Goal: Task Accomplishment & Management: Use online tool/utility

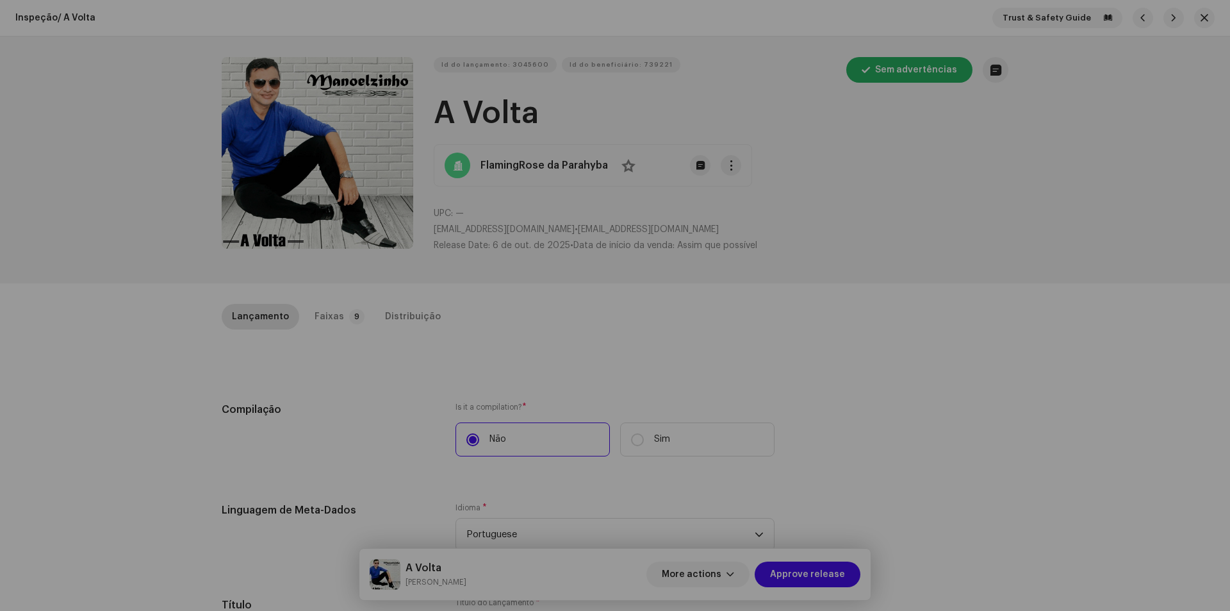
click at [1039, 104] on div "Atualizar Artista [PERSON_NAME] Principal Nome do Artista * [PERSON_NAME] 16709…" at bounding box center [615, 305] width 1230 height 611
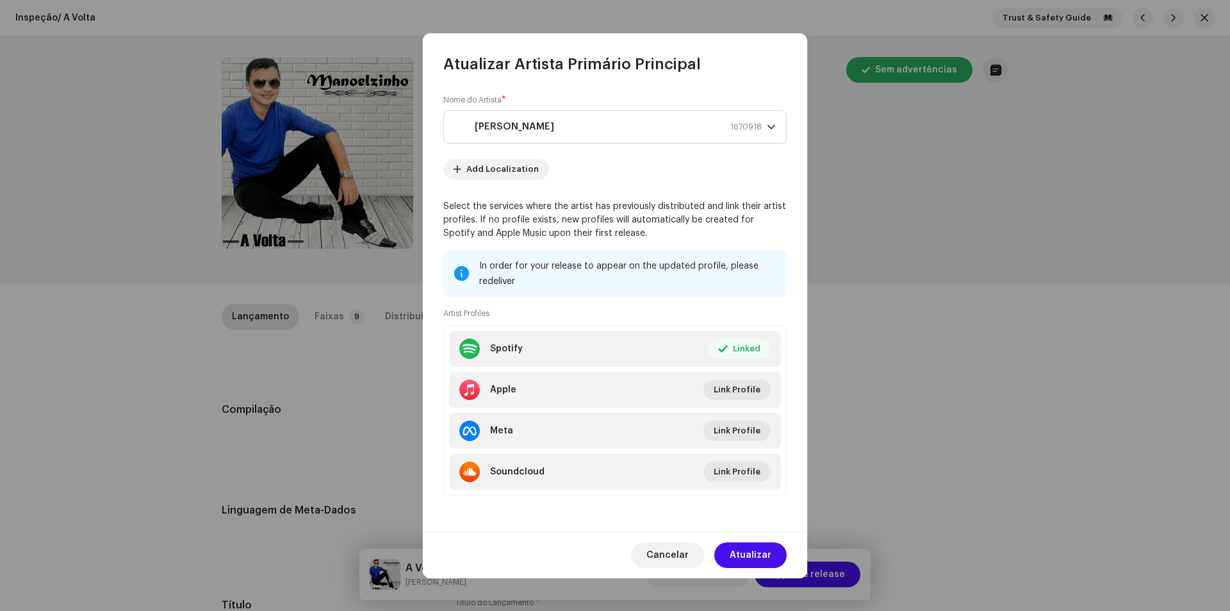
scroll to position [449, 0]
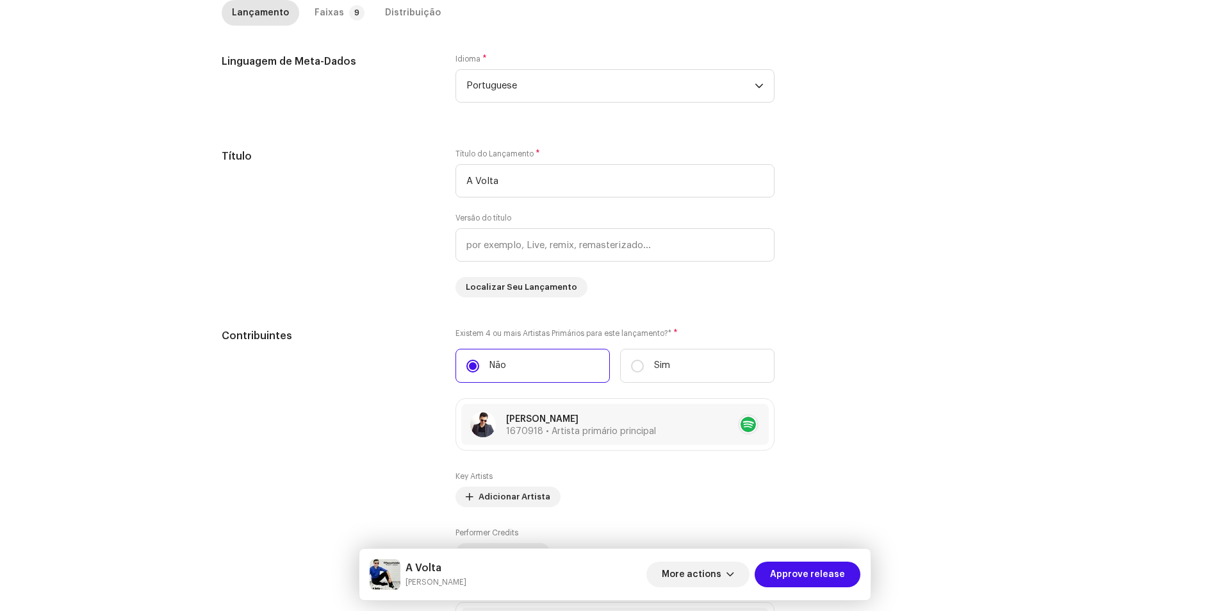
drag, startPoint x: 1209, startPoint y: 22, endPoint x: 1202, endPoint y: 22, distance: 7.0
click at [1209, 20] on div "Inspeção / A Volta Trust & Safety Guide Id do lançamento: 3045600 Id do benefic…" at bounding box center [615, 305] width 1230 height 611
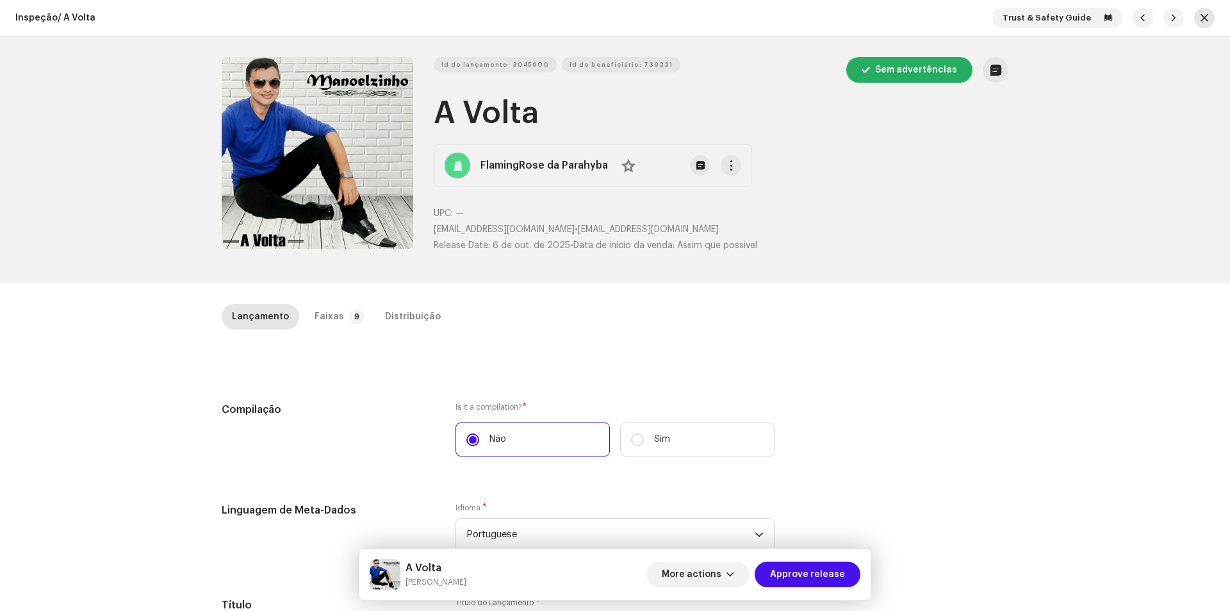
click at [1203, 16] on span "button" at bounding box center [1205, 18] width 8 height 10
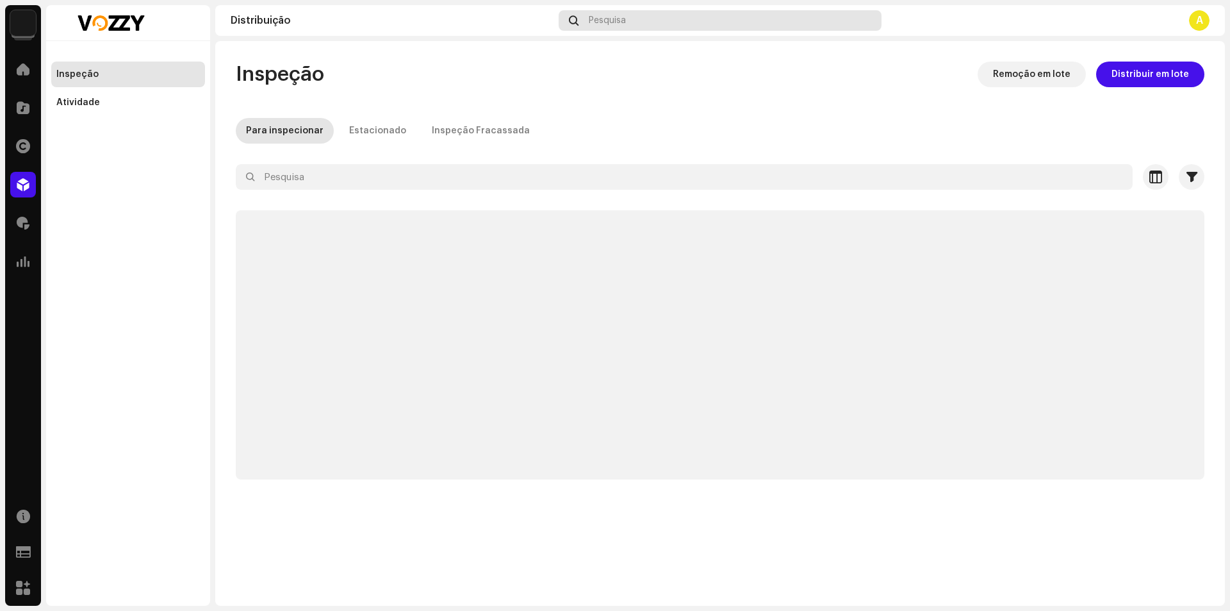
click at [644, 19] on div "Pesquisa" at bounding box center [720, 20] width 323 height 21
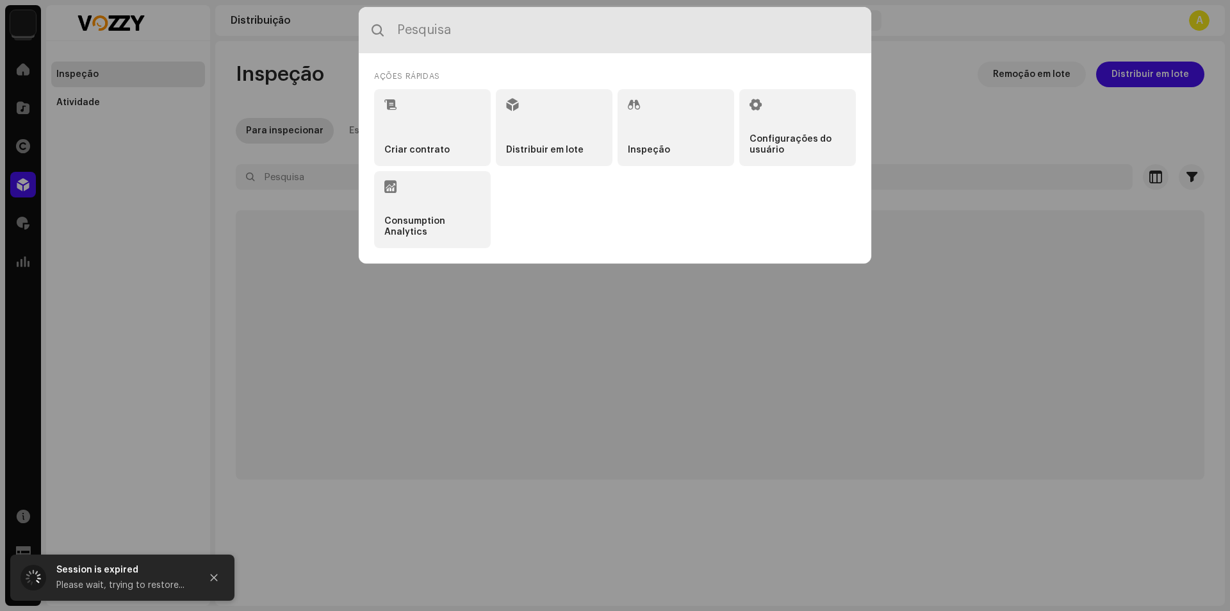
click at [636, 26] on input "text" at bounding box center [615, 30] width 513 height 46
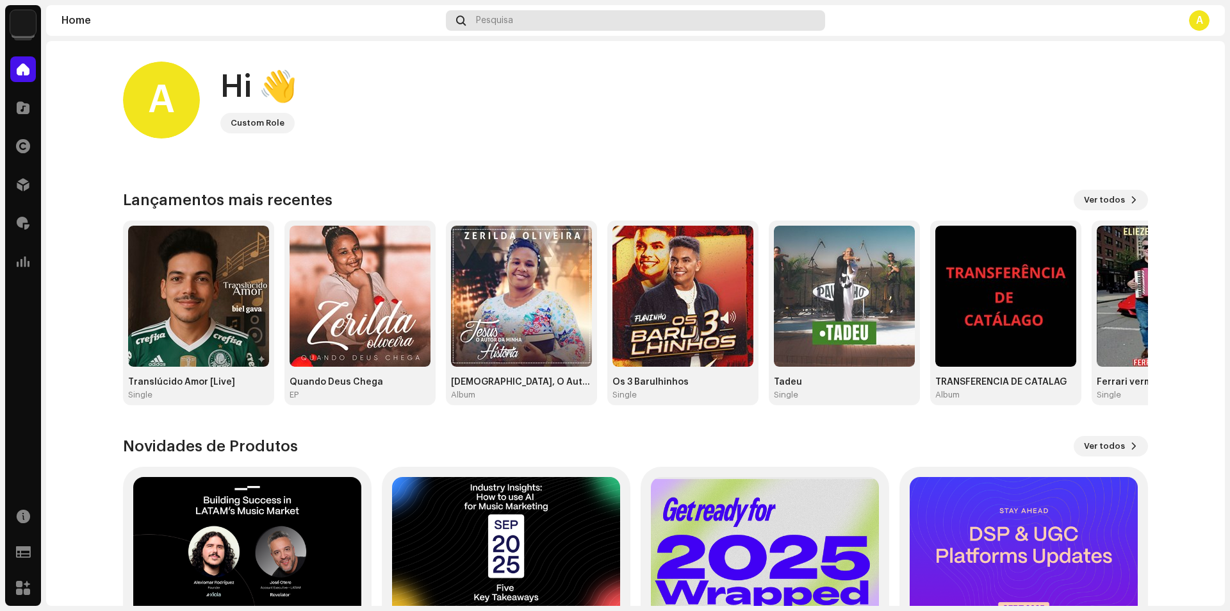
click at [539, 15] on div "Pesquisa" at bounding box center [635, 20] width 379 height 21
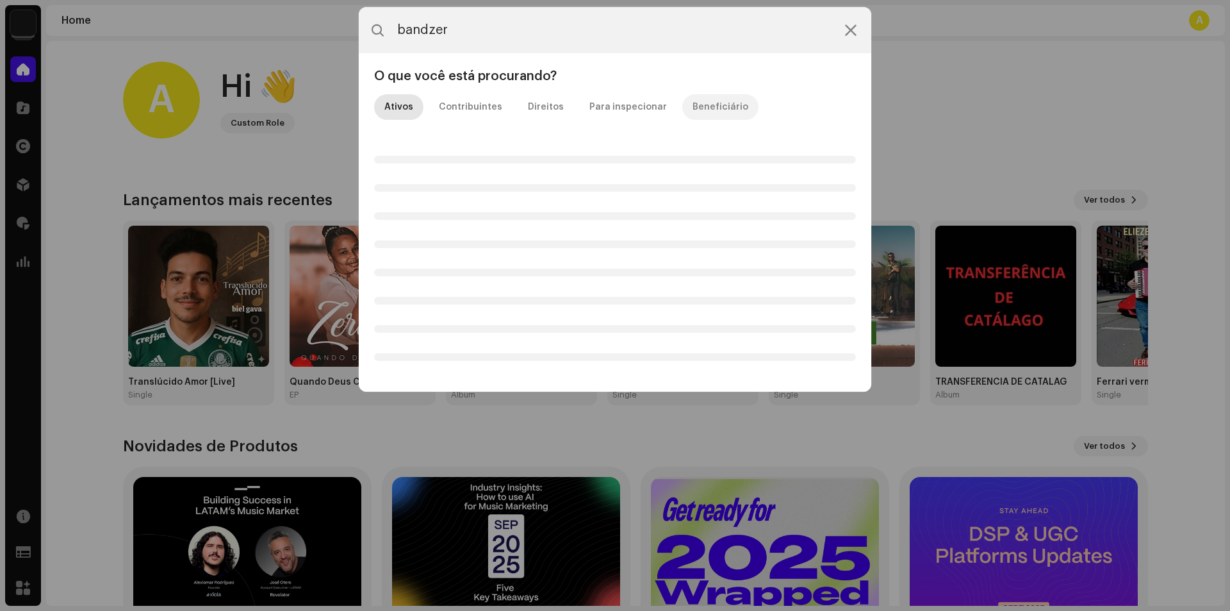
click at [703, 110] on div "Beneficiário" at bounding box center [721, 107] width 56 height 26
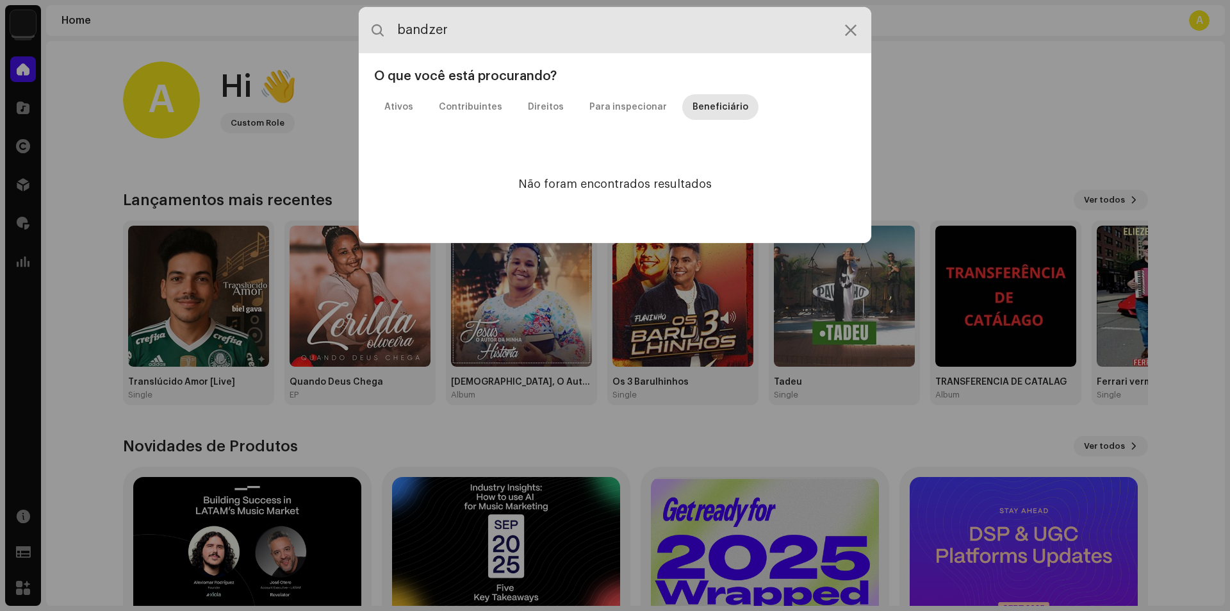
drag, startPoint x: 512, startPoint y: 42, endPoint x: 511, endPoint y: 33, distance: 9.0
click at [512, 35] on input "bandzer" at bounding box center [615, 30] width 513 height 46
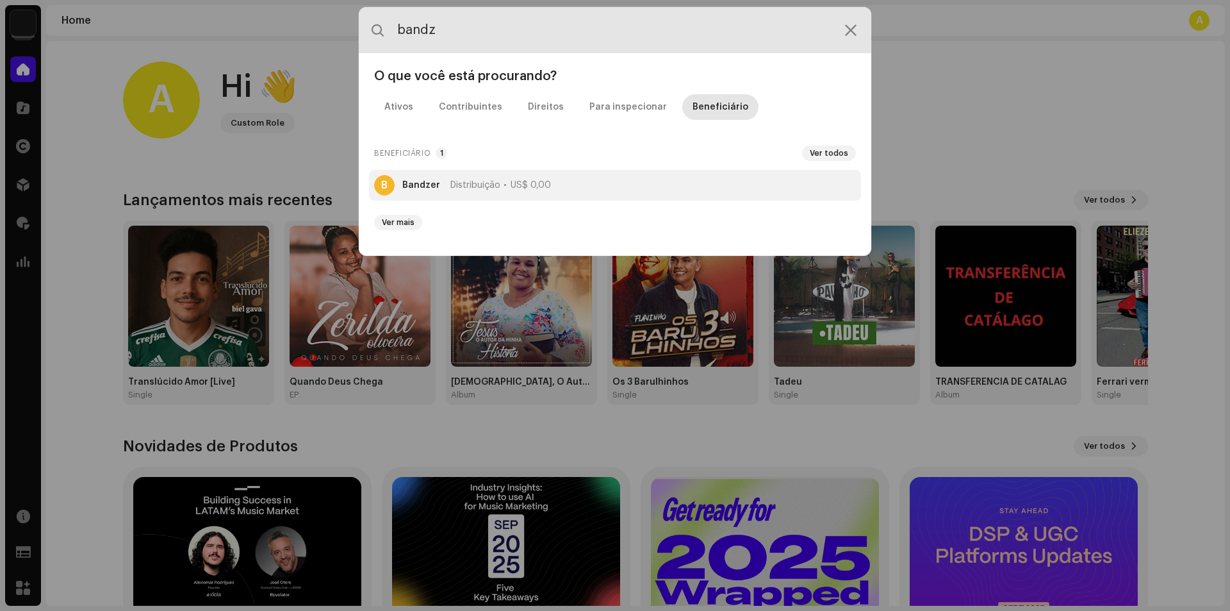
type input "bandz"
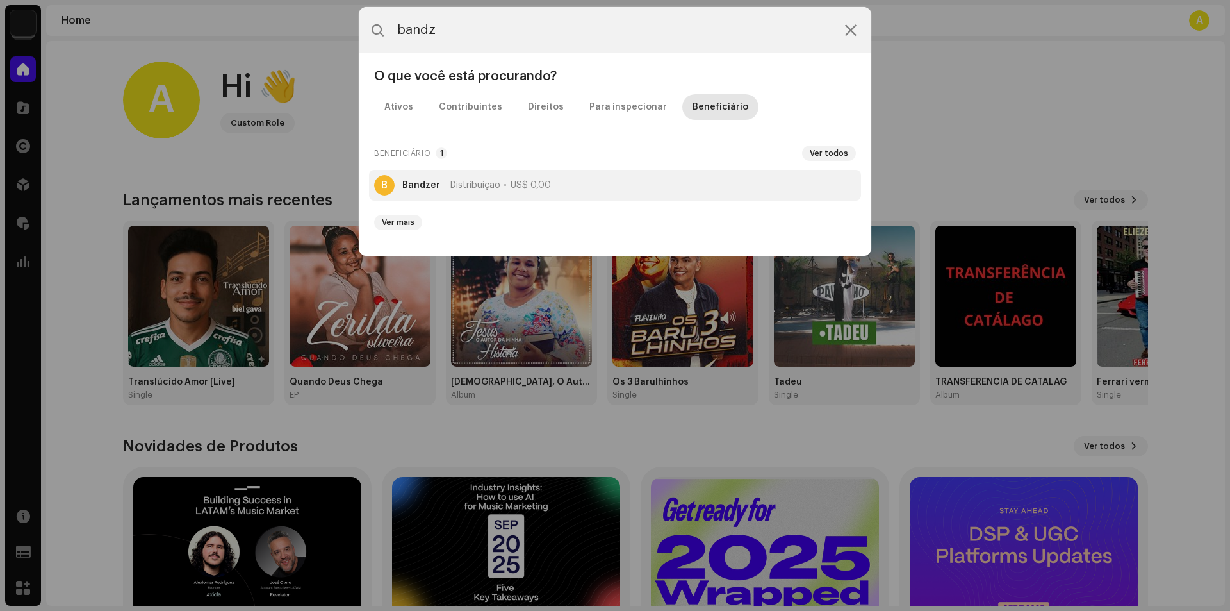
click at [490, 190] on li "B Bandzer Distribuição US$ 0,00" at bounding box center [615, 185] width 492 height 31
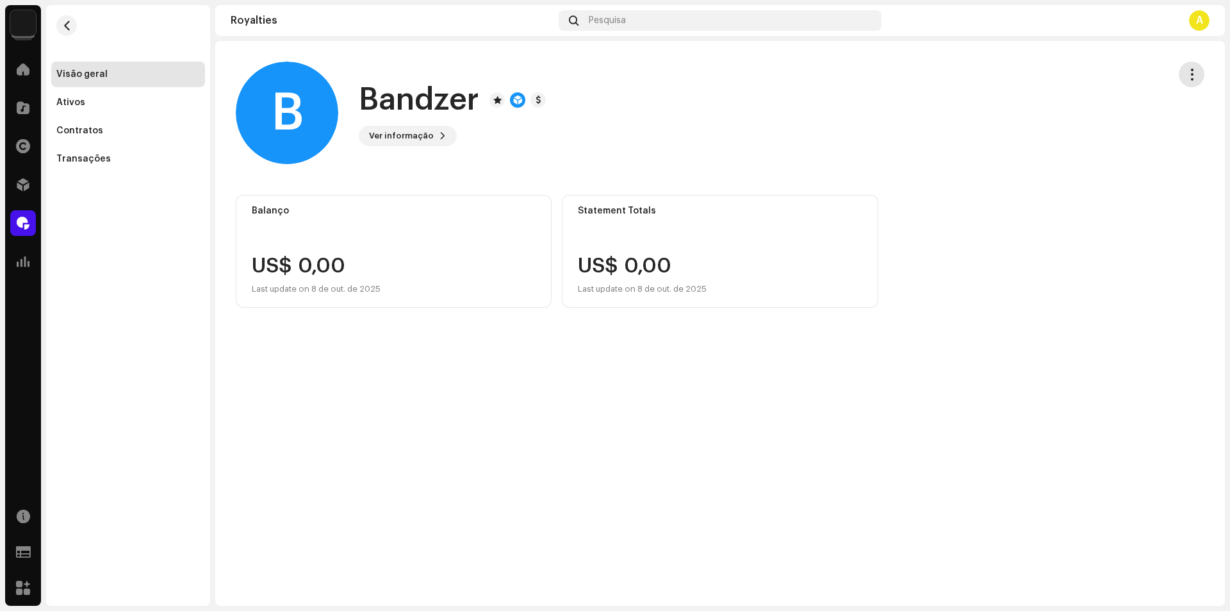
click at [1196, 75] on span "button" at bounding box center [1192, 74] width 12 height 10
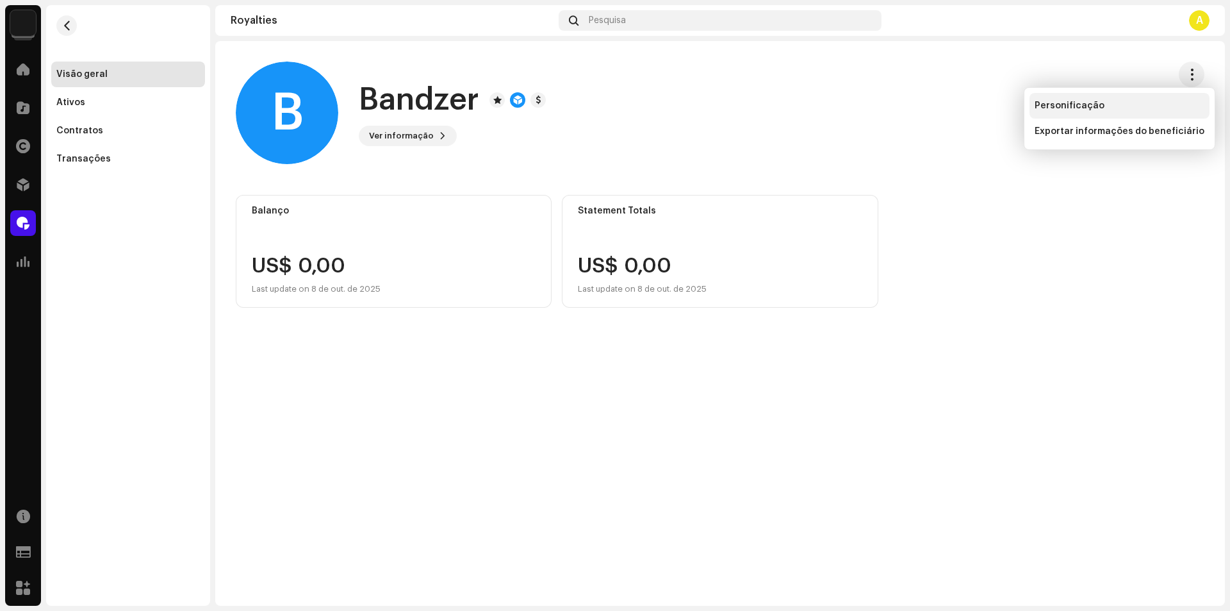
click at [1136, 102] on div "Personificação" at bounding box center [1120, 106] width 170 height 10
